Goal: Navigation & Orientation: Find specific page/section

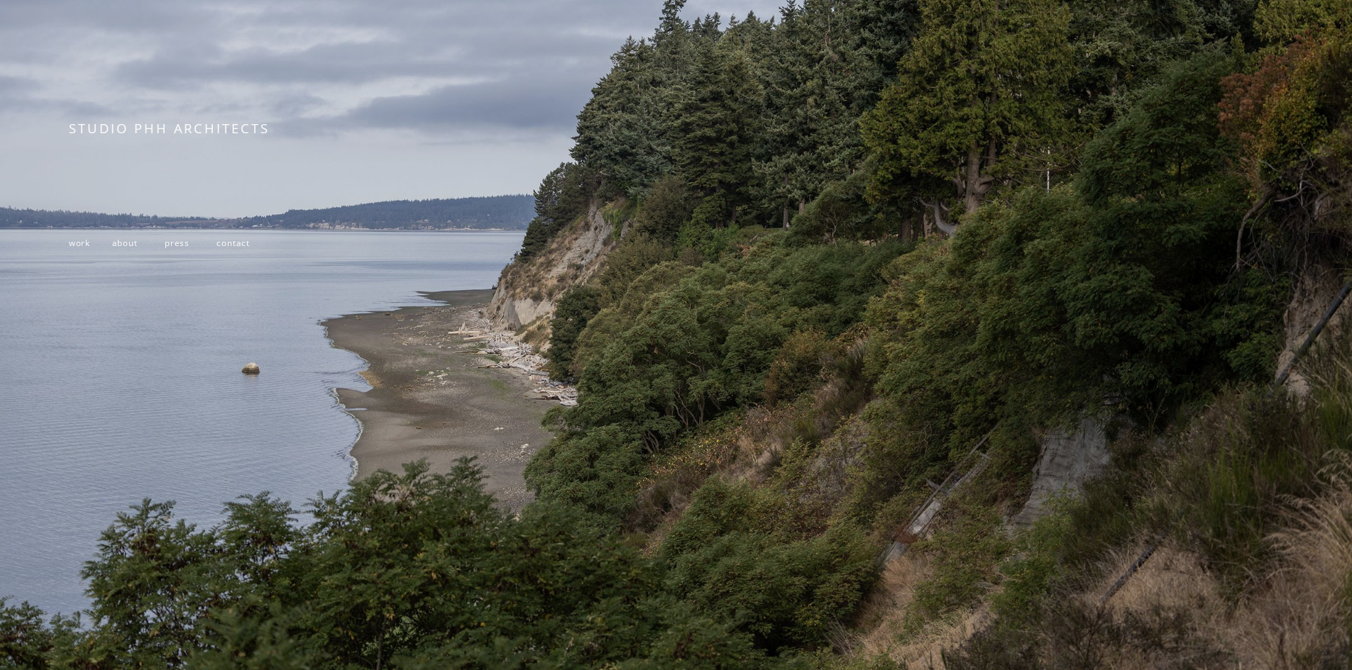
scroll to position [277, 0]
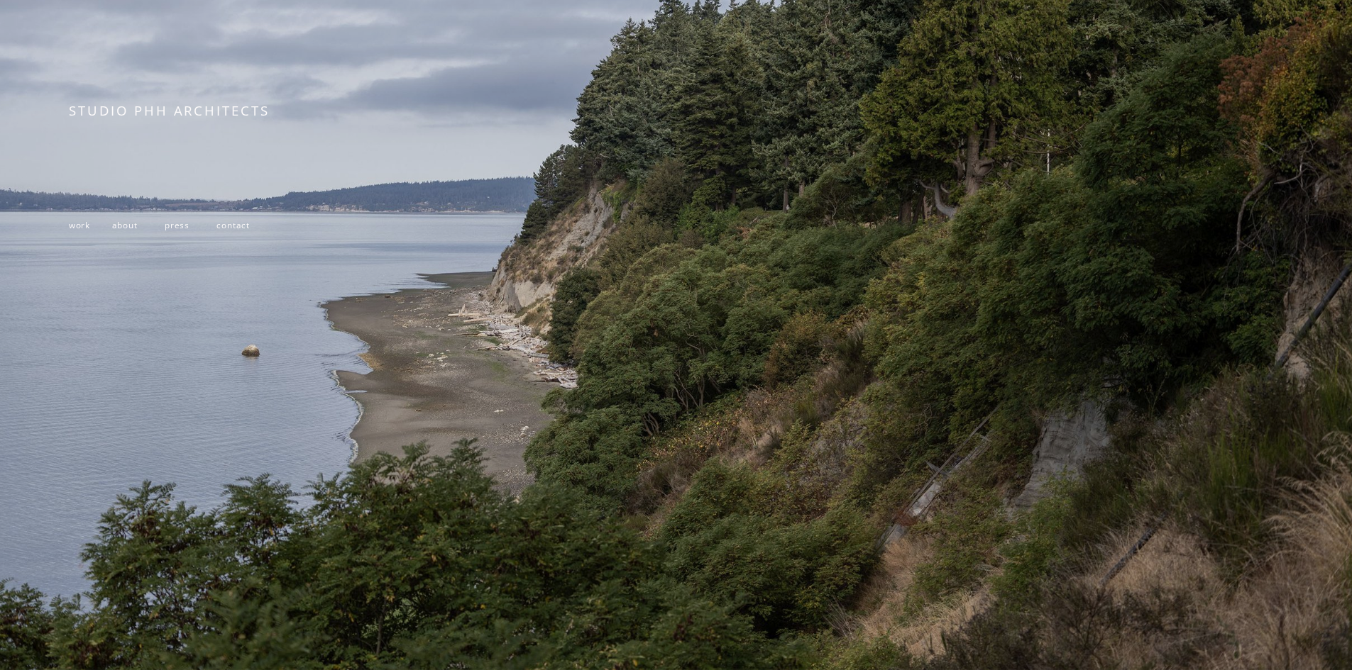
click at [70, 226] on span "work" at bounding box center [79, 224] width 21 height 11
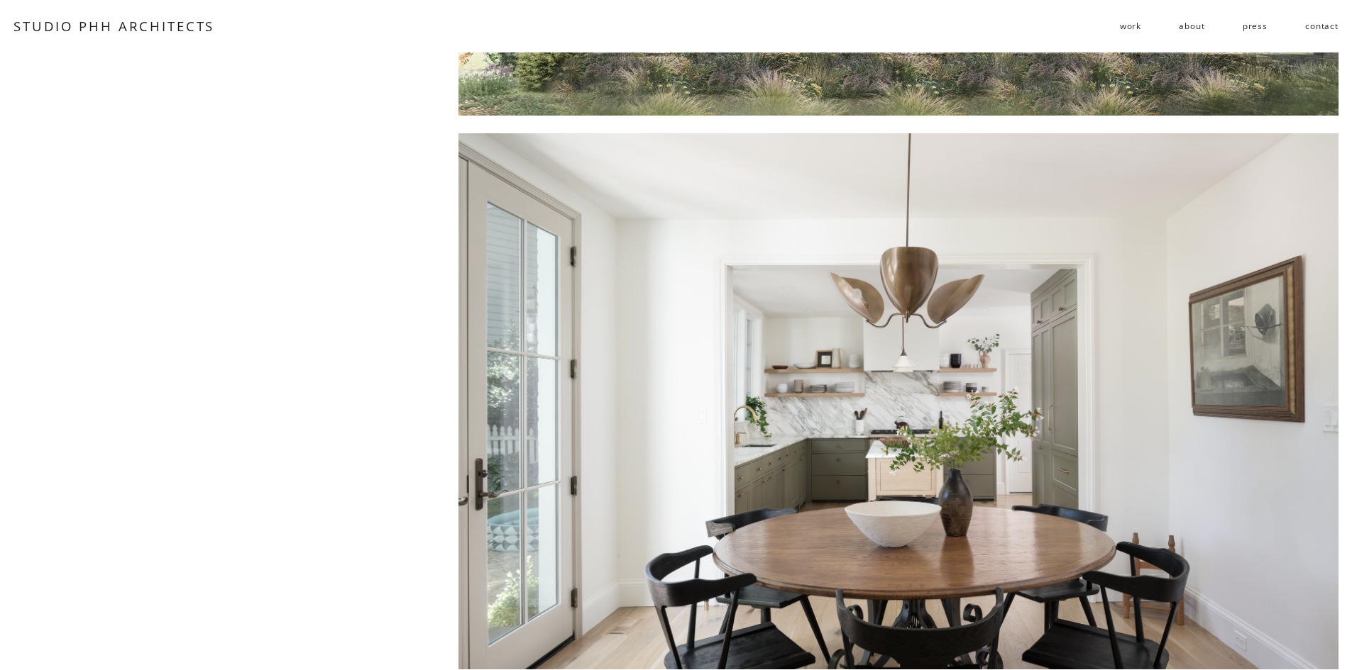
scroll to position [9933, 0]
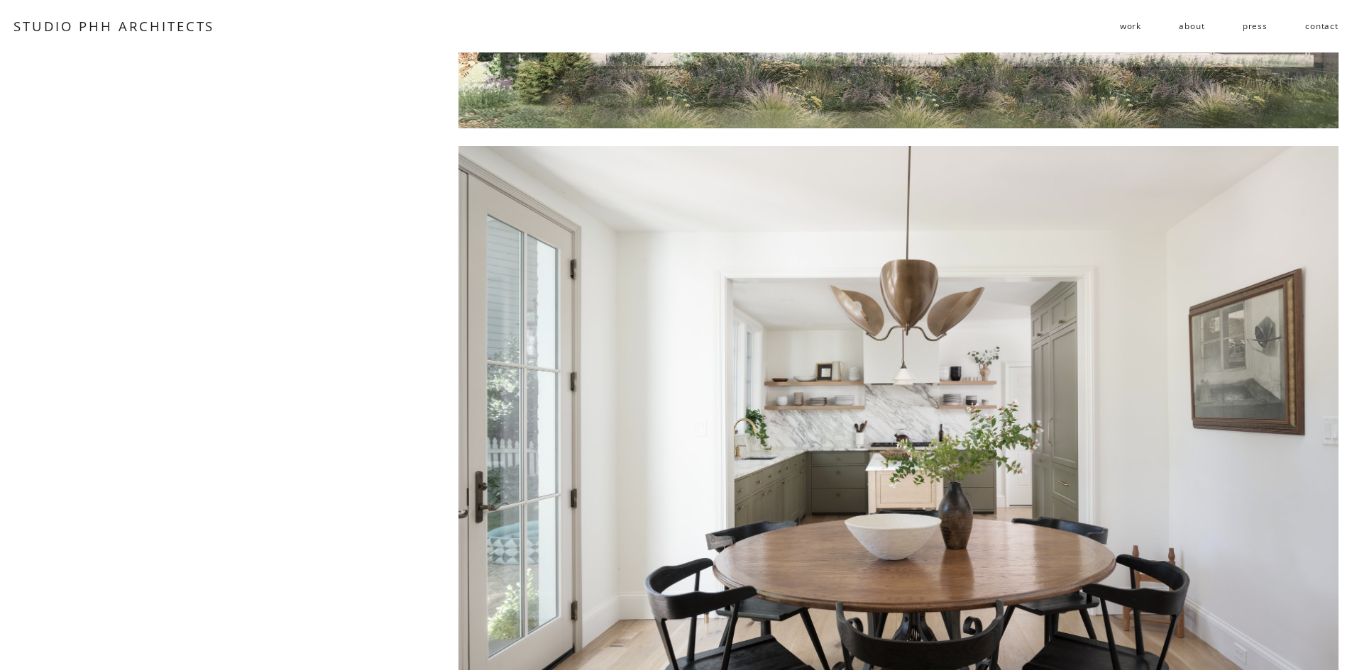
drag, startPoint x: 651, startPoint y: 281, endPoint x: 343, endPoint y: 324, distance: 310.8
drag, startPoint x: 343, startPoint y: 324, endPoint x: 393, endPoint y: 232, distance: 104.1
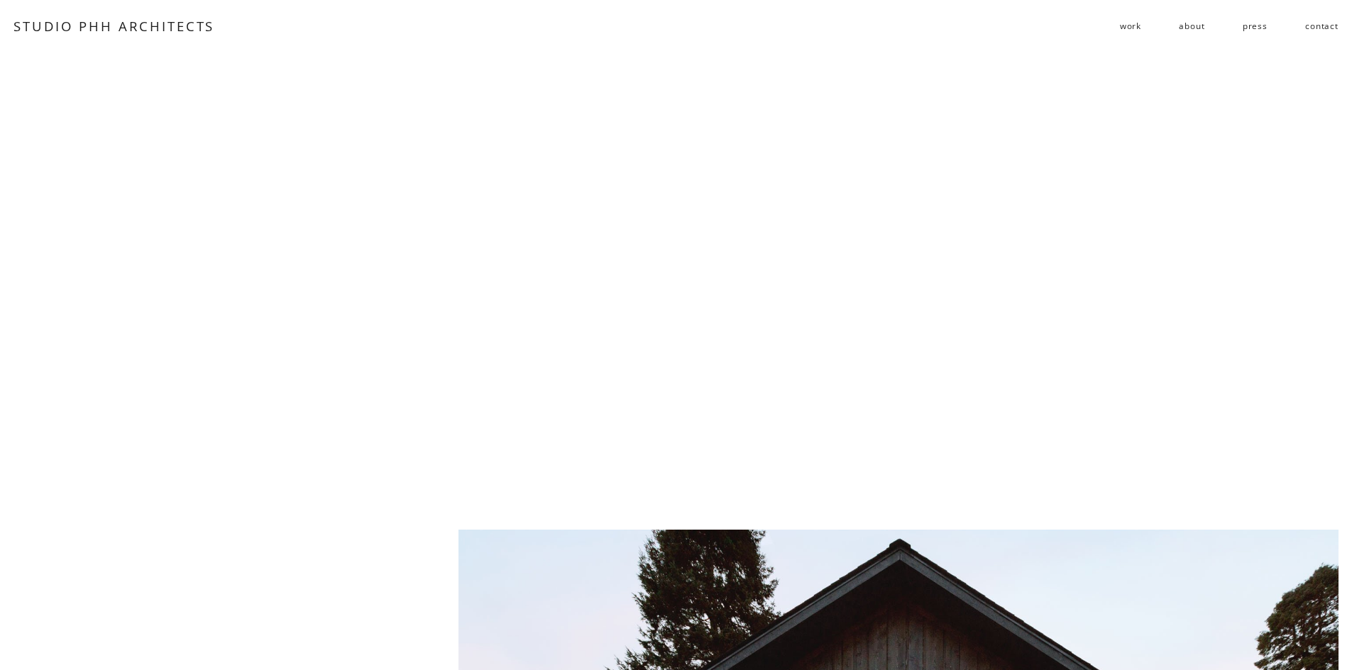
scroll to position [1579, 0]
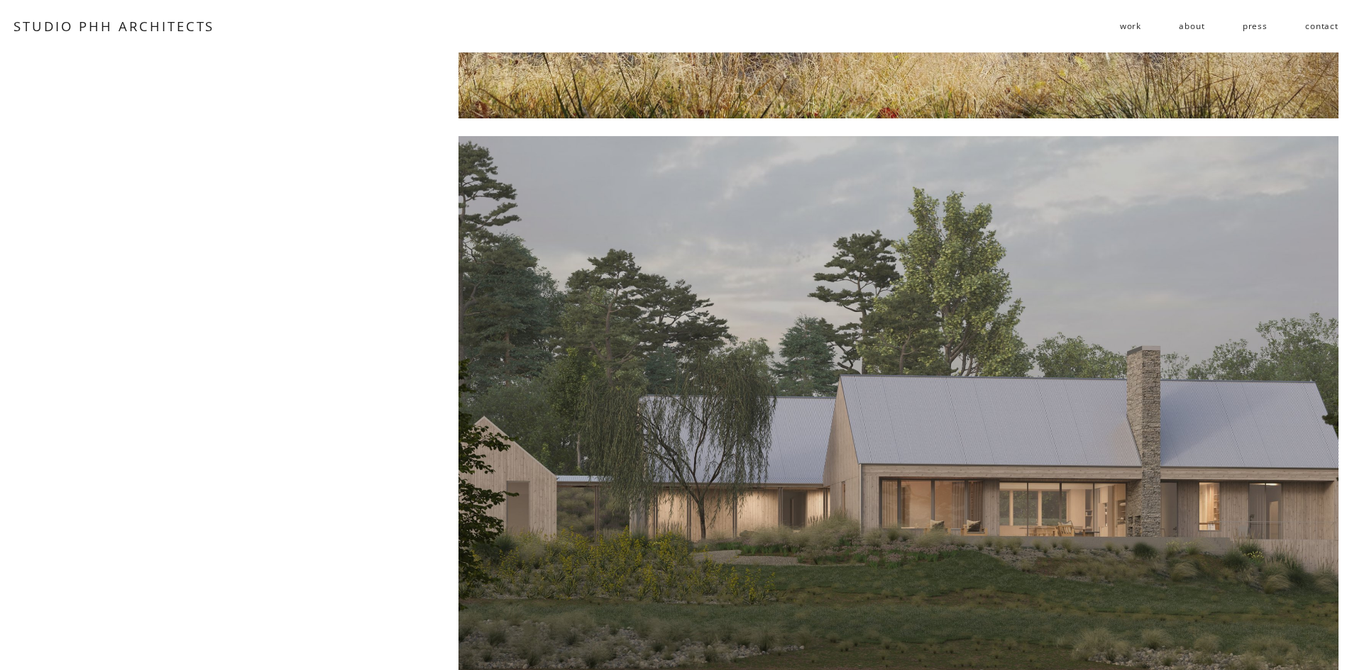
click at [746, 323] on div at bounding box center [898, 404] width 880 height 537
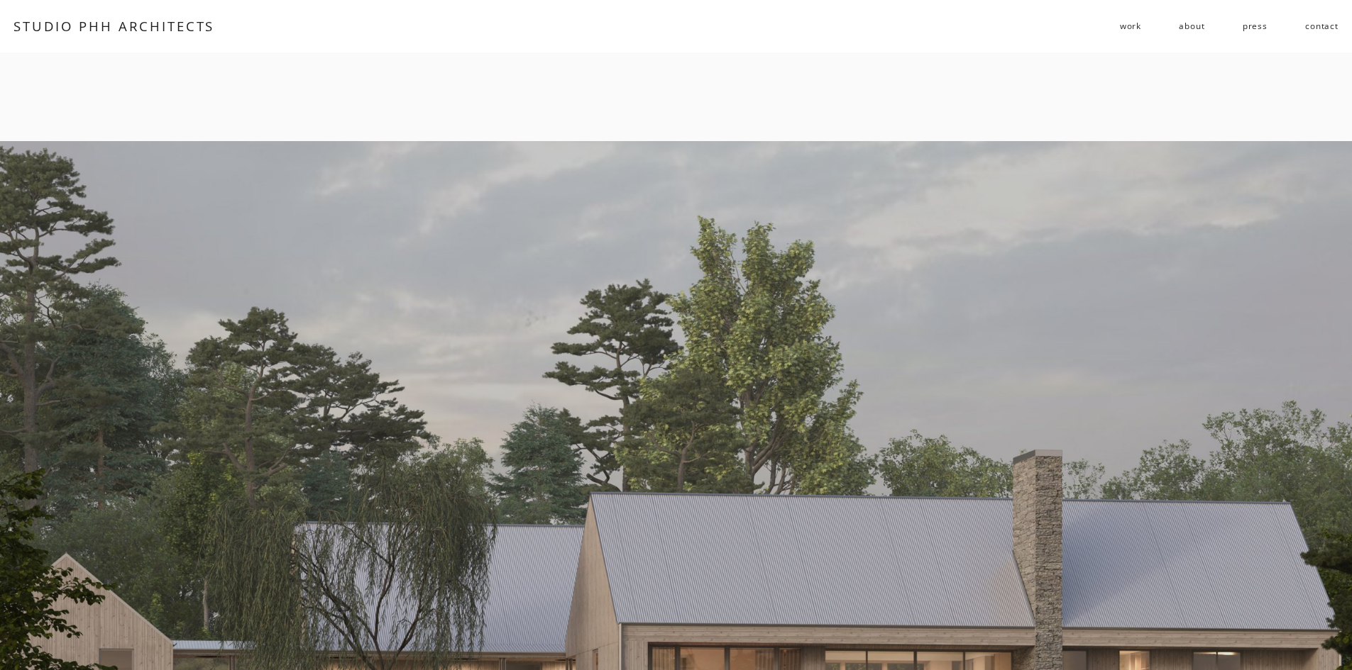
click at [1184, 30] on link "about" at bounding box center [1191, 26] width 26 height 23
